Goal: Task Accomplishment & Management: Manage account settings

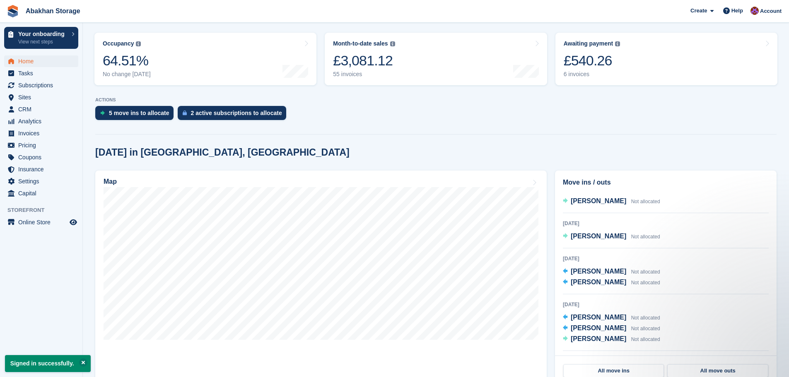
scroll to position [154, 0]
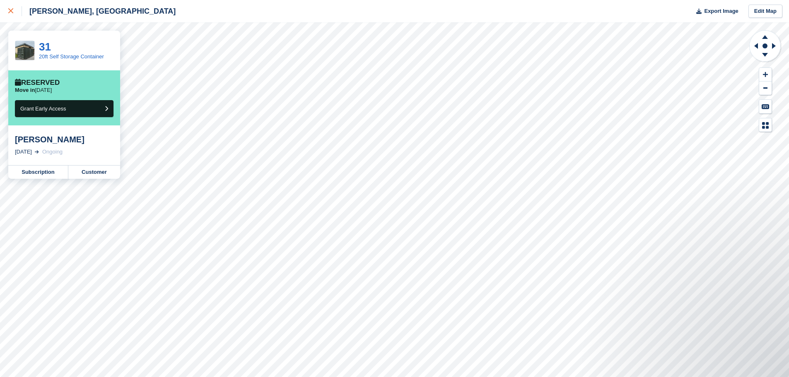
click at [9, 13] on icon at bounding box center [10, 10] width 5 height 5
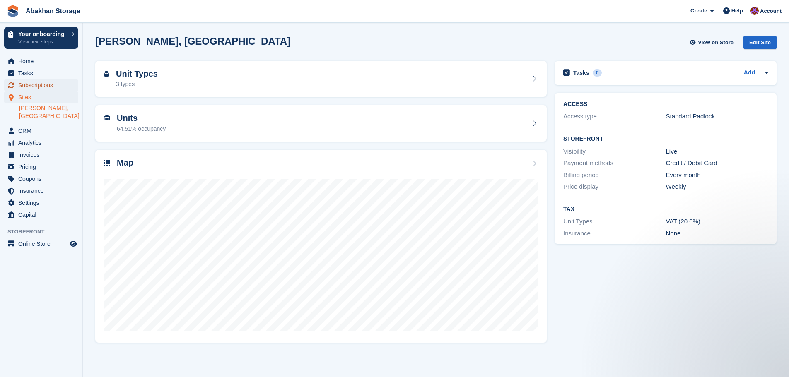
click at [42, 87] on span "Subscriptions" at bounding box center [43, 85] width 50 height 12
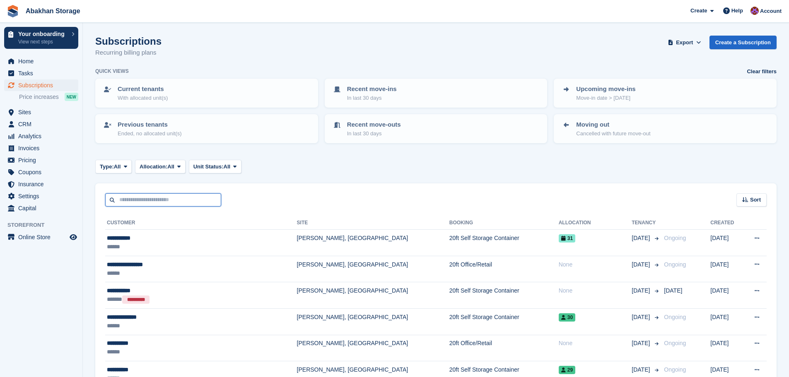
click at [203, 198] on input "text" at bounding box center [163, 200] width 116 height 14
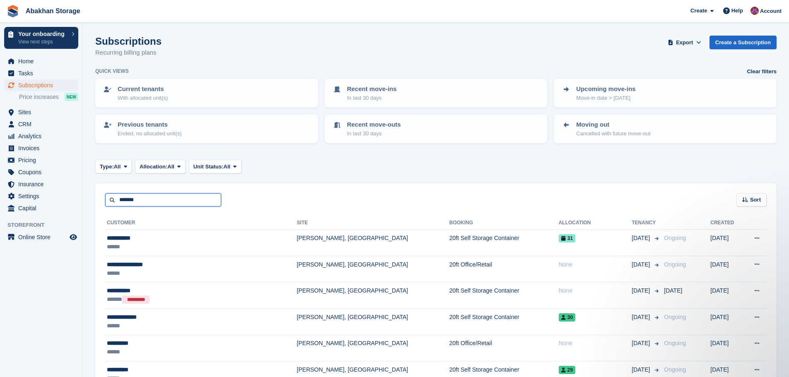
type input "*******"
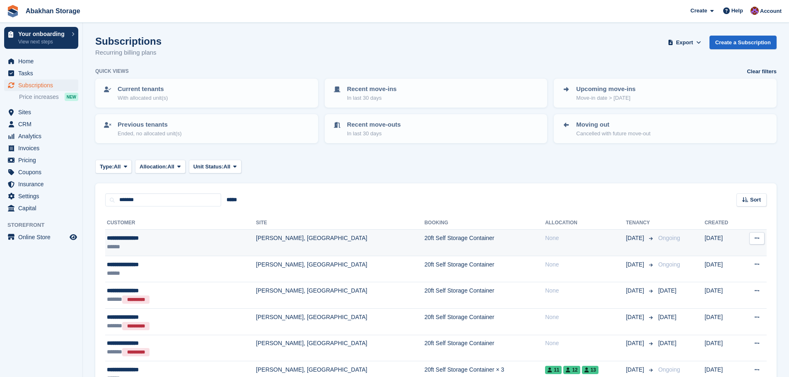
click at [256, 243] on td "[PERSON_NAME], [GEOGRAPHIC_DATA]" at bounding box center [340, 243] width 169 height 26
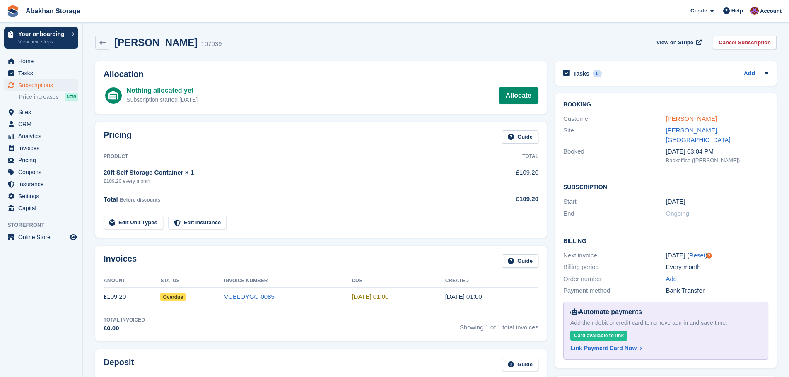
click at [693, 119] on link "Michael Abakhan" at bounding box center [691, 118] width 51 height 7
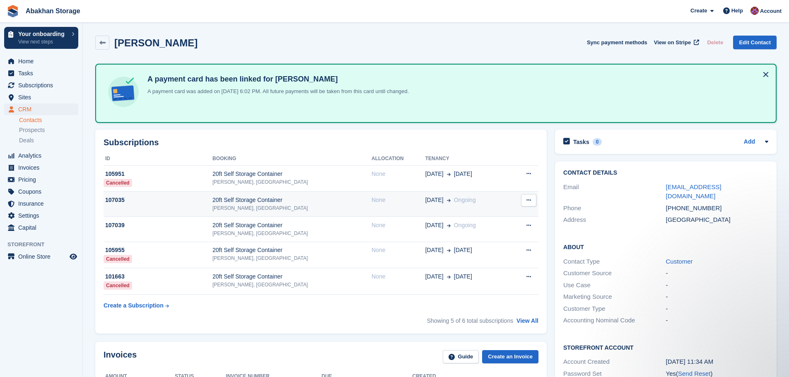
click at [311, 207] on div "[PERSON_NAME], [GEOGRAPHIC_DATA]" at bounding box center [291, 208] width 159 height 7
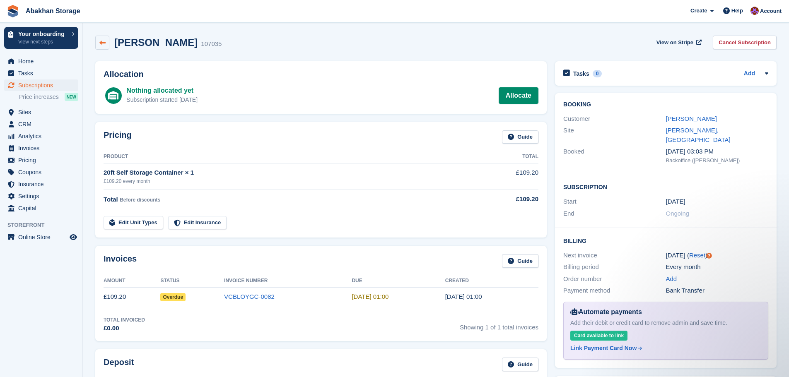
click at [104, 45] on icon at bounding box center [102, 43] width 6 height 6
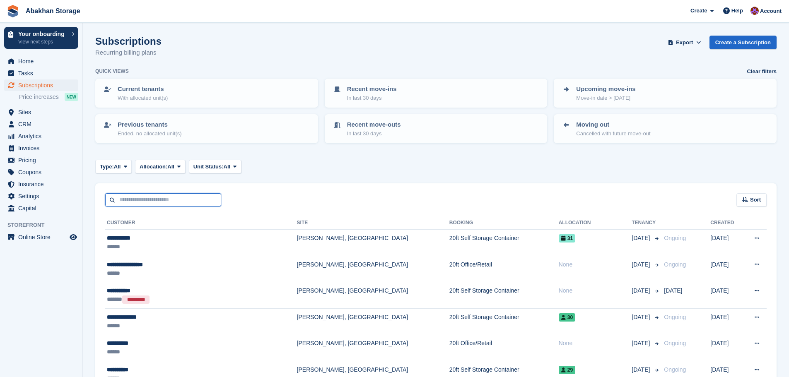
click at [138, 205] on input "text" at bounding box center [163, 200] width 116 height 14
type input "*******"
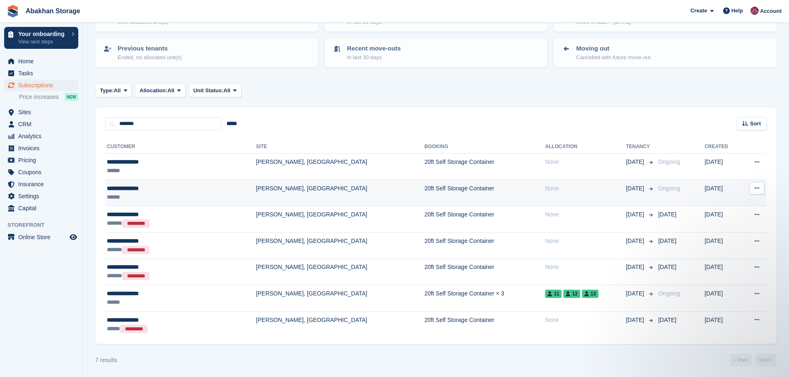
scroll to position [78, 0]
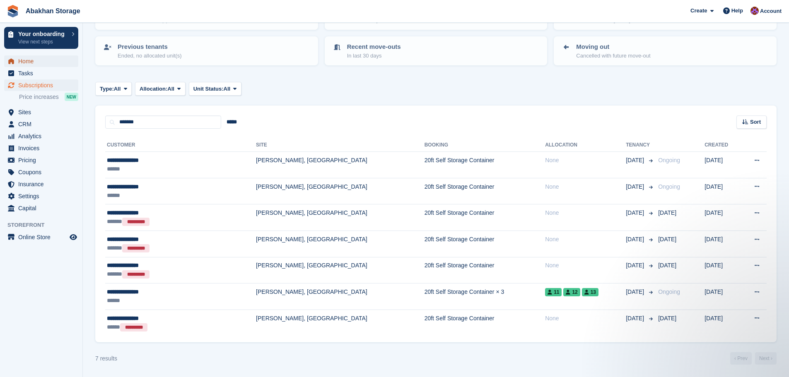
click at [31, 63] on span "Home" at bounding box center [43, 61] width 50 height 12
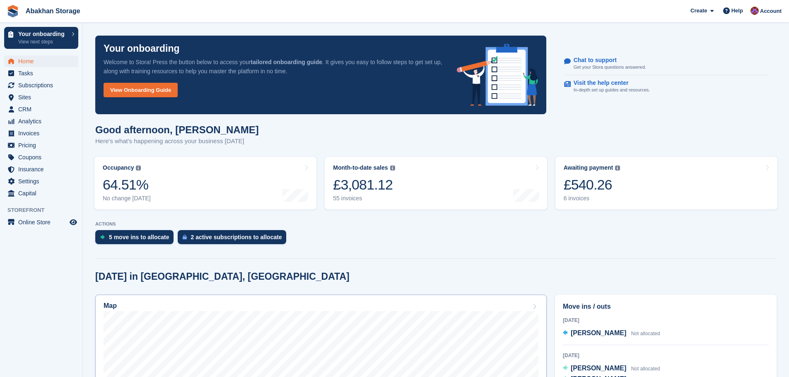
scroll to position [166, 0]
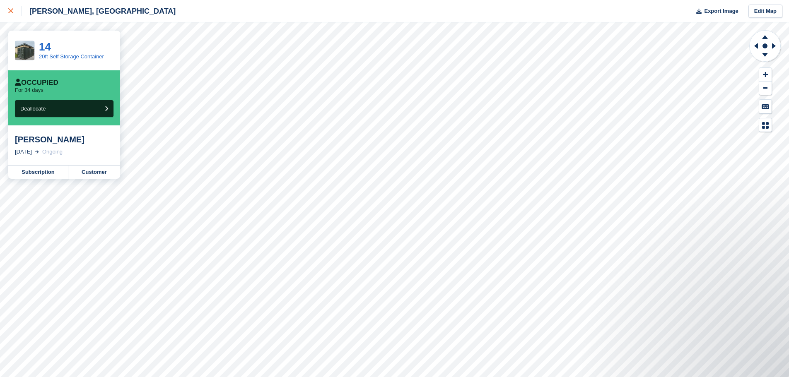
click at [11, 7] on div at bounding box center [15, 11] width 14 height 10
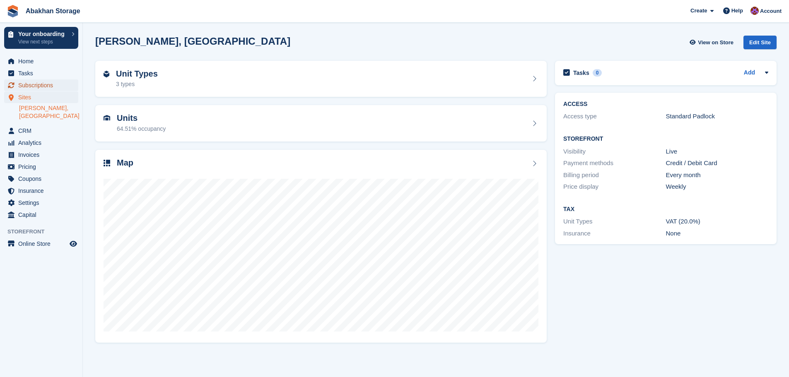
click at [38, 85] on span "Subscriptions" at bounding box center [43, 85] width 50 height 12
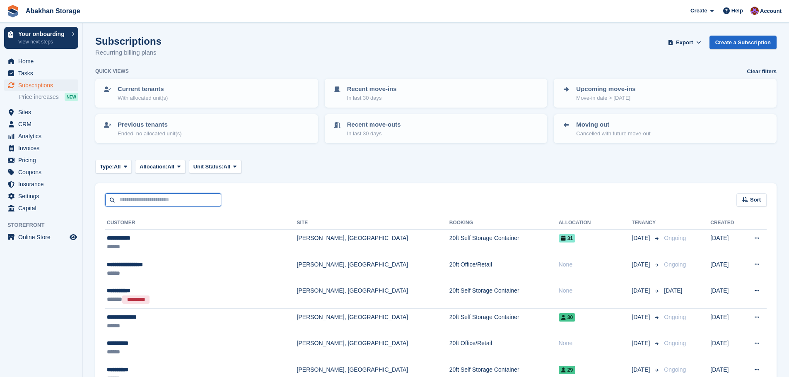
click at [143, 193] on input "text" at bounding box center [163, 200] width 116 height 14
type input "*******"
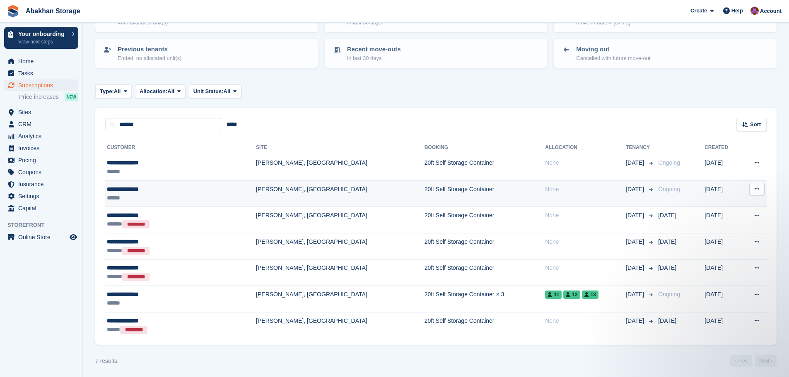
scroll to position [78, 0]
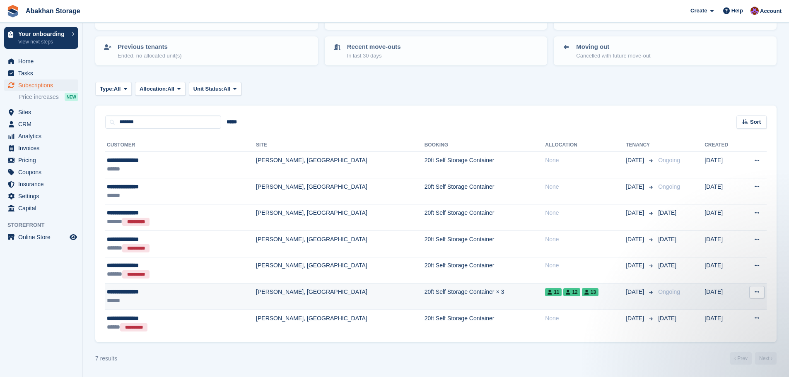
click at [461, 297] on td "20ft Self Storage Container × 3" at bounding box center [484, 297] width 121 height 26
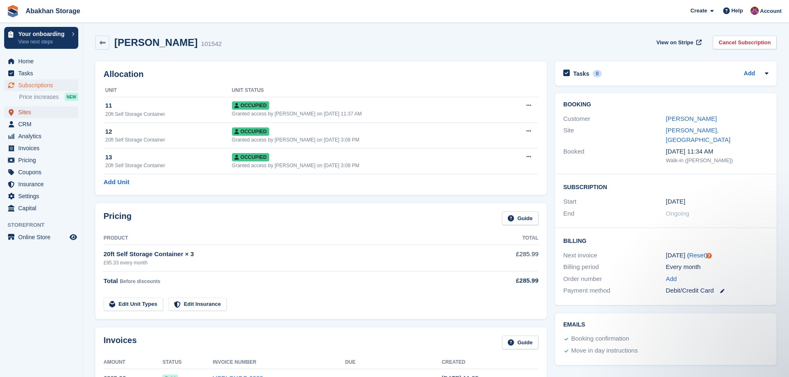
click at [34, 113] on span "Sites" at bounding box center [43, 112] width 50 height 12
click at [665, 251] on div "Next invoice" at bounding box center [614, 256] width 102 height 10
drag, startPoint x: 563, startPoint y: 246, endPoint x: 684, endPoint y: 243, distance: 121.8
click at [684, 243] on div "Billing Next invoice 14 Oct ( Reset ) Billing period Every month Order number A…" at bounding box center [666, 266] width 222 height 77
copy div "Next invoice 14 Oct"
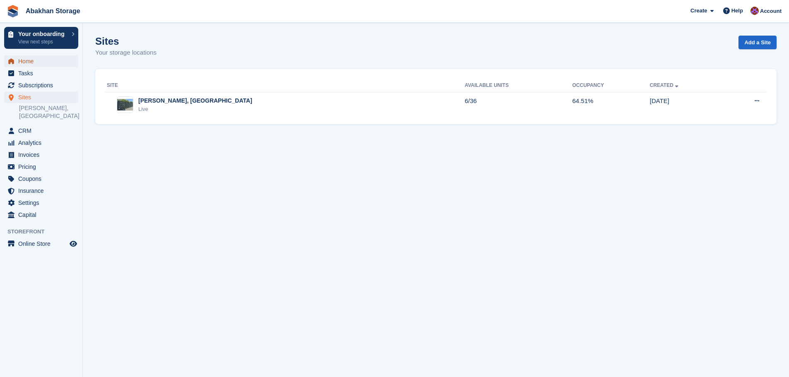
click at [22, 62] on span "Home" at bounding box center [43, 61] width 50 height 12
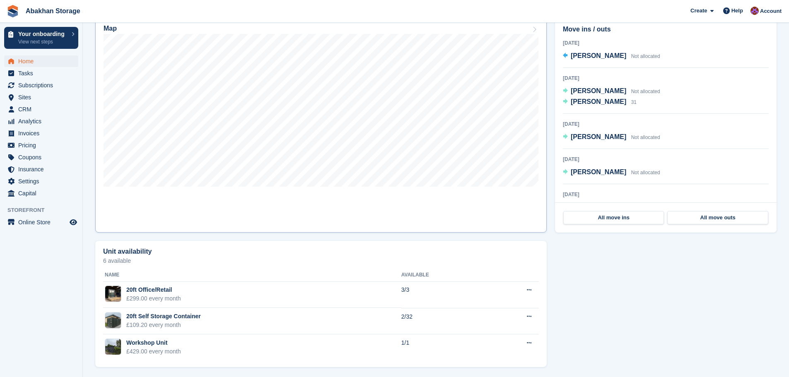
scroll to position [279, 0]
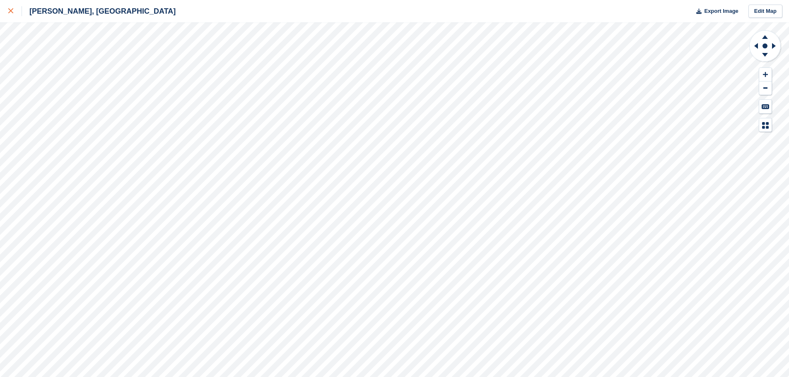
click at [10, 8] on div at bounding box center [15, 11] width 14 height 10
